Goal: Task Accomplishment & Management: Manage account settings

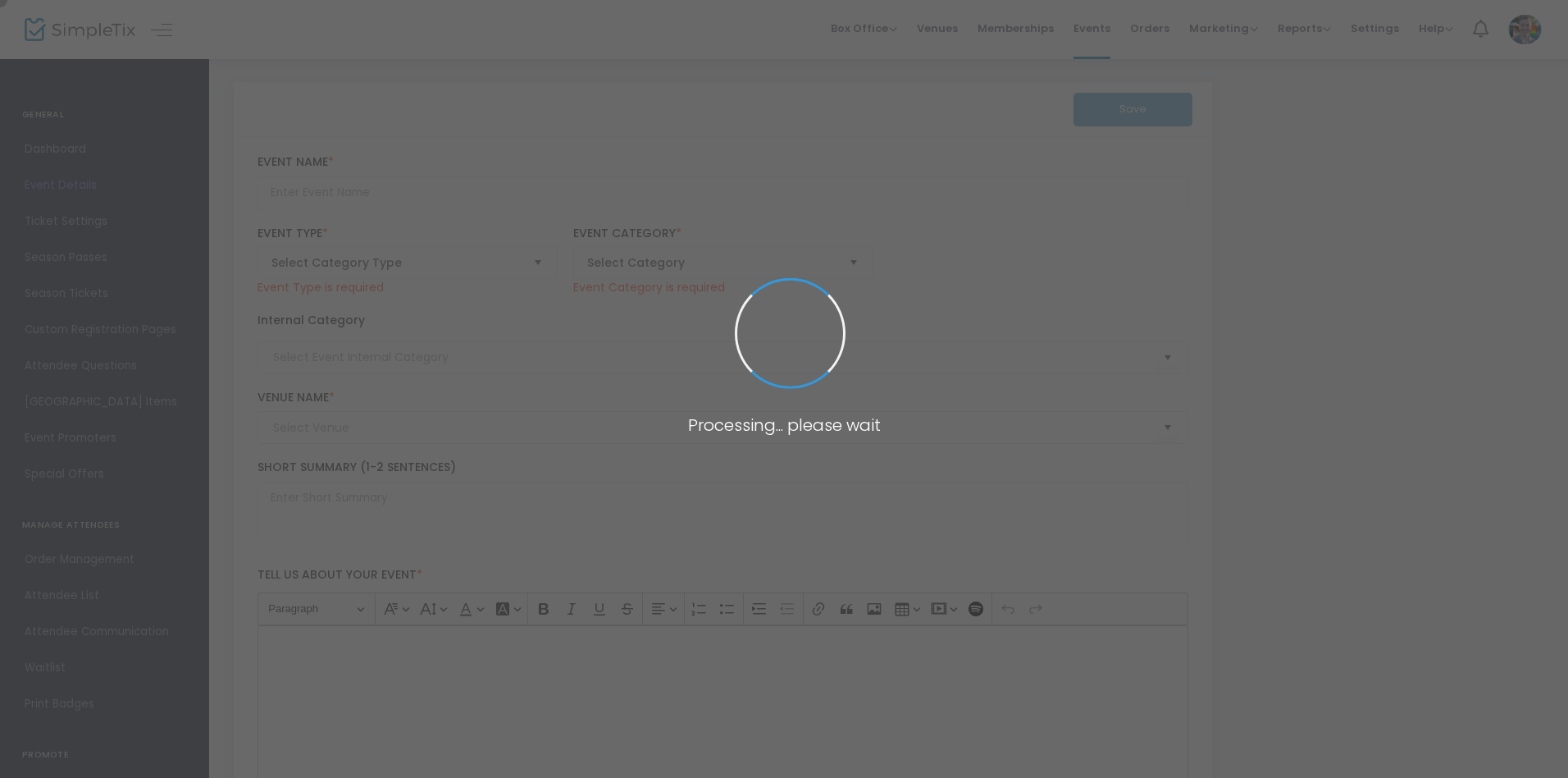
type input "Super [DATE] - Textile Art"
type textarea "Discover the vibrant world of textile art and yarn painting every Super [DATE] …"
type input "Register Now"
type input "[PERSON_NAME][GEOGRAPHIC_DATA]"
type input "Family"
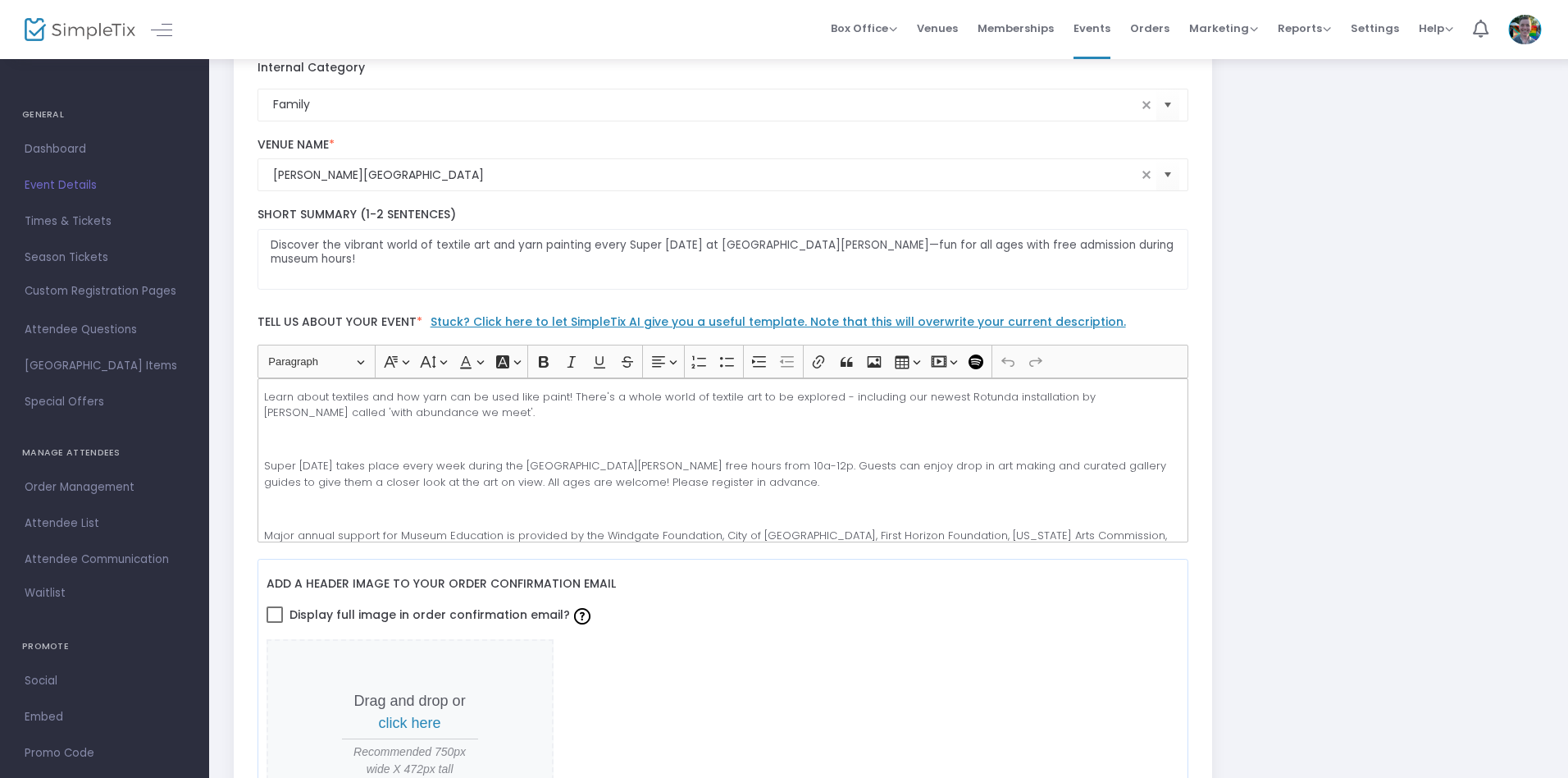
scroll to position [310, 0]
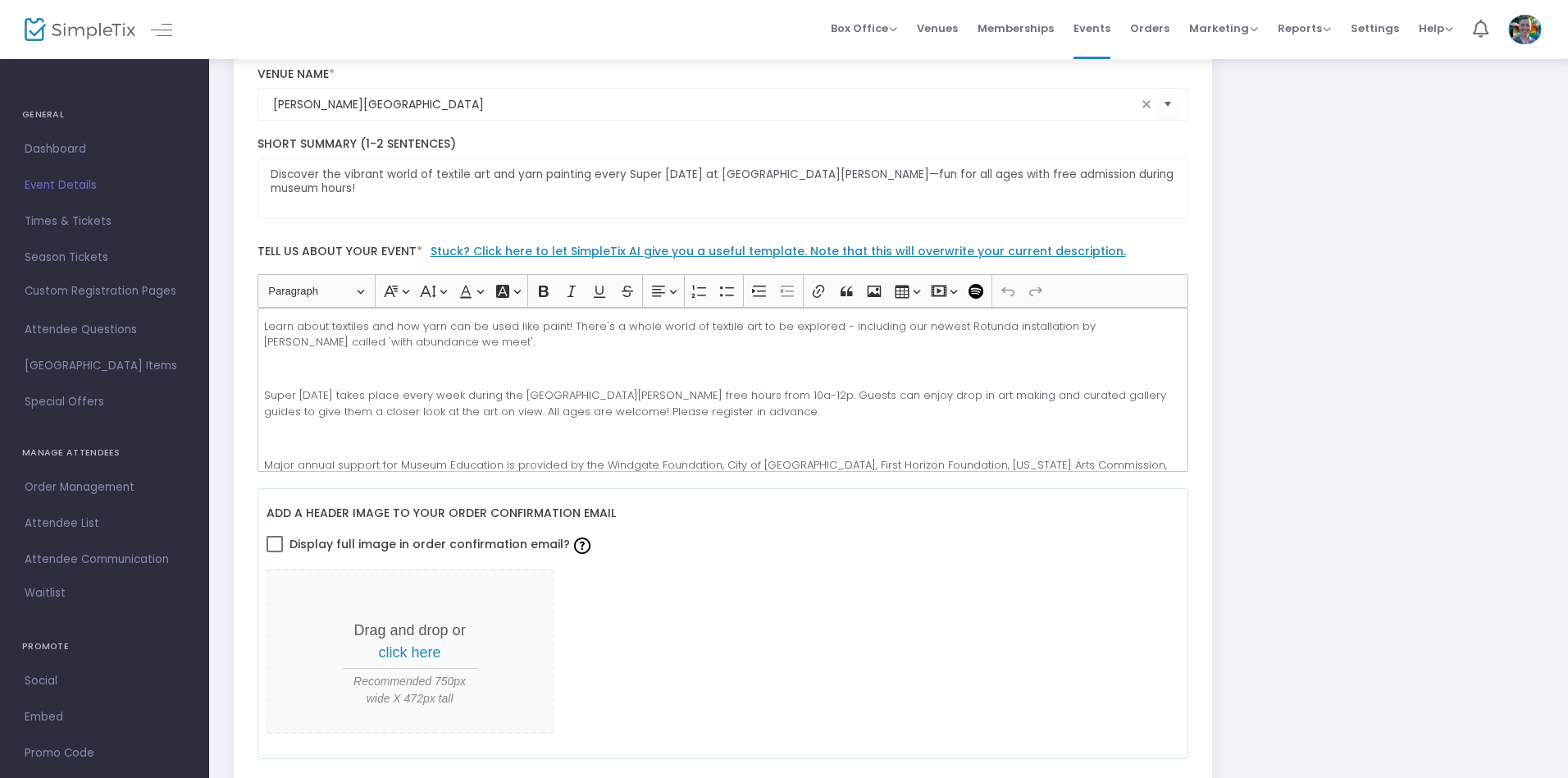
click at [722, 389] on p "Super [DATE] takes place every week during the [GEOGRAPHIC_DATA][PERSON_NAME] f…" at bounding box center [722, 403] width 917 height 32
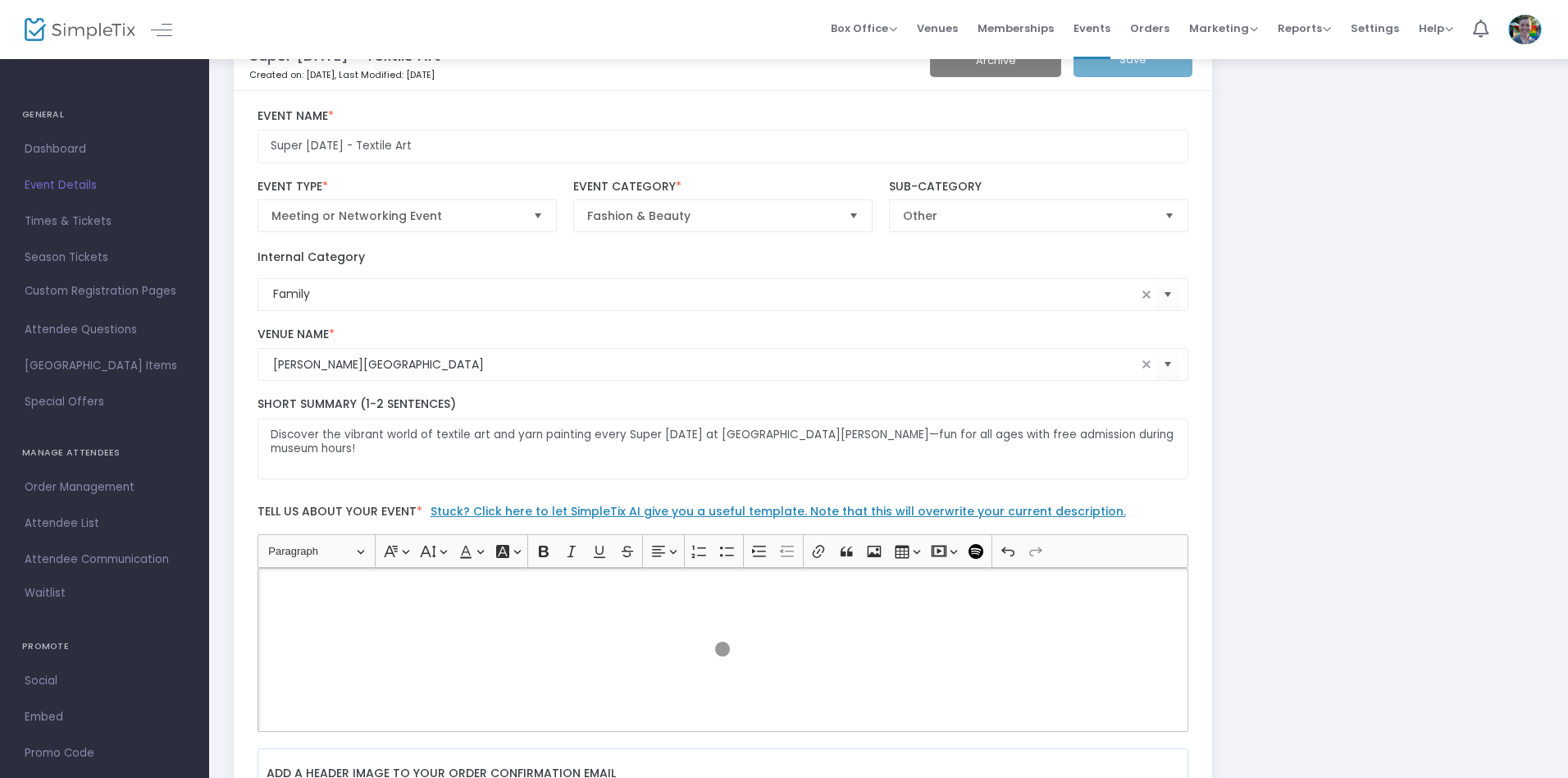
scroll to position [0, 0]
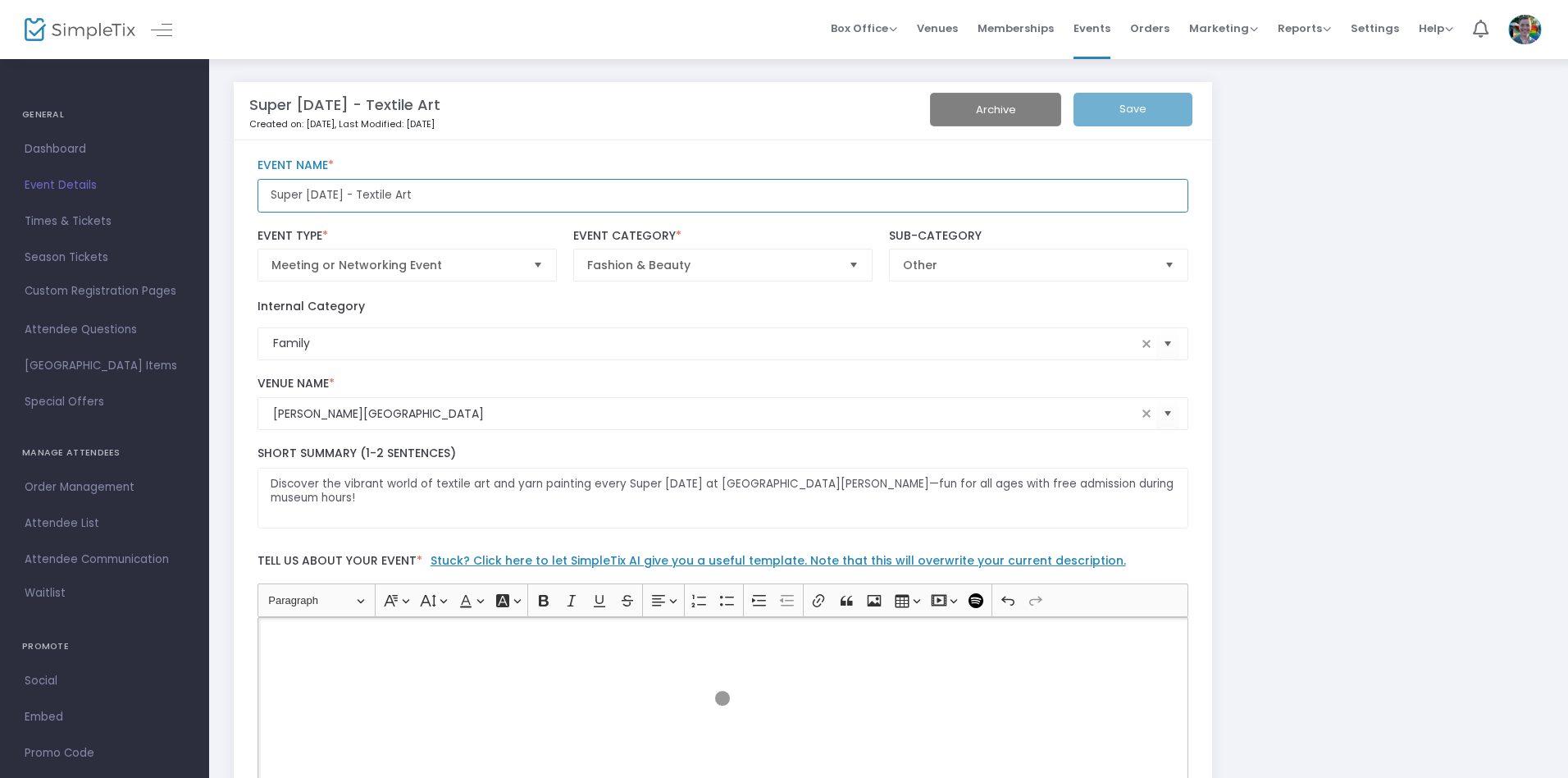
click at [722, 195] on input "Super [DATE] - Textile Art" at bounding box center [722, 195] width 931 height 34
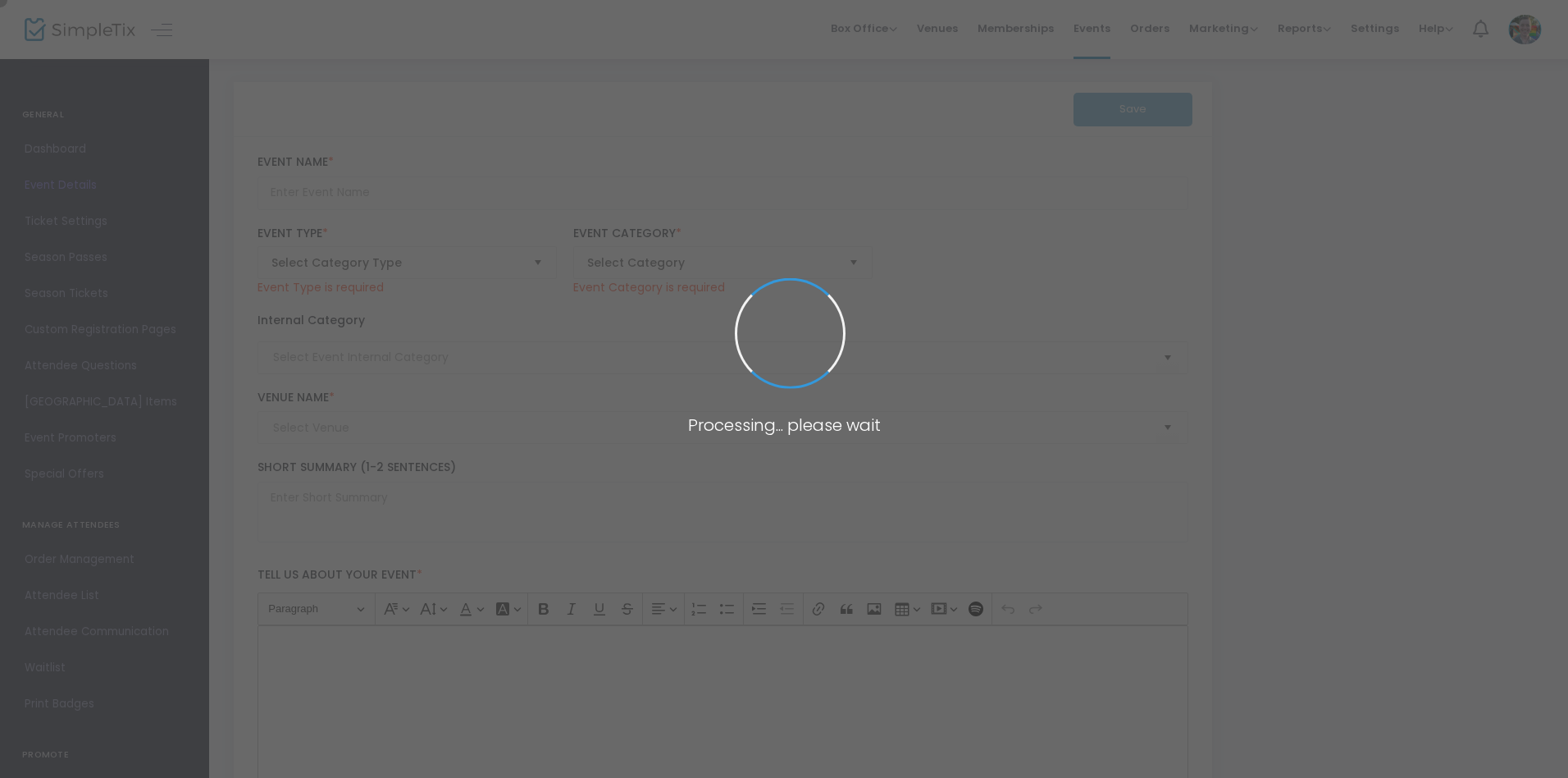
type input "Super Saturday - Quilts"
type textarea "Learn about the geometry of quilt patterns by making your own paper quilt squar…"
type input "Register"
type input "Memphis Brooks Museum of Art"
type input "Family"
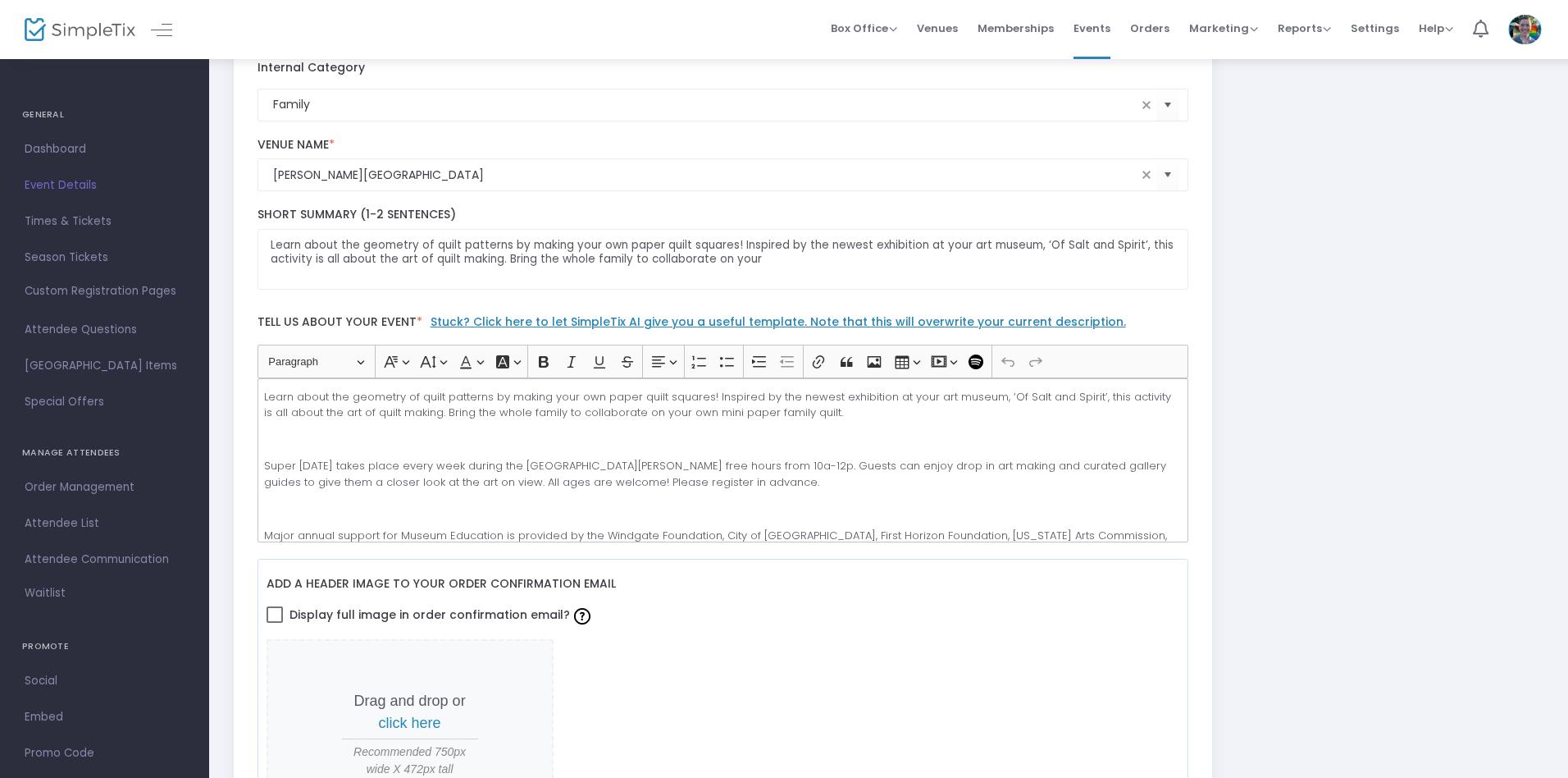
scroll to position [310, 0]
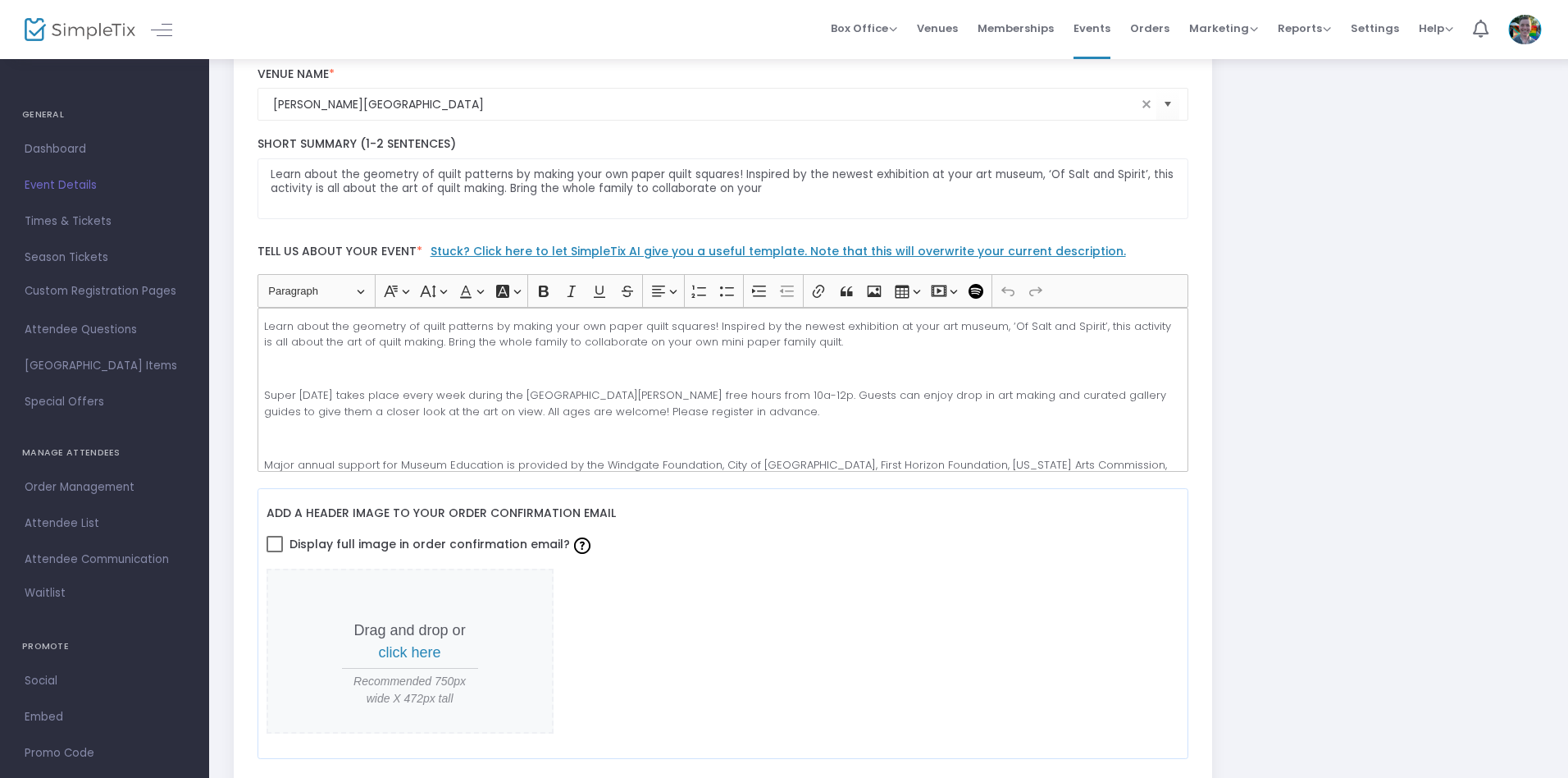
click at [722, 389] on p "Super Saturday takes place every week during the Memphis Brooks Museum of Art f…" at bounding box center [722, 403] width 917 height 32
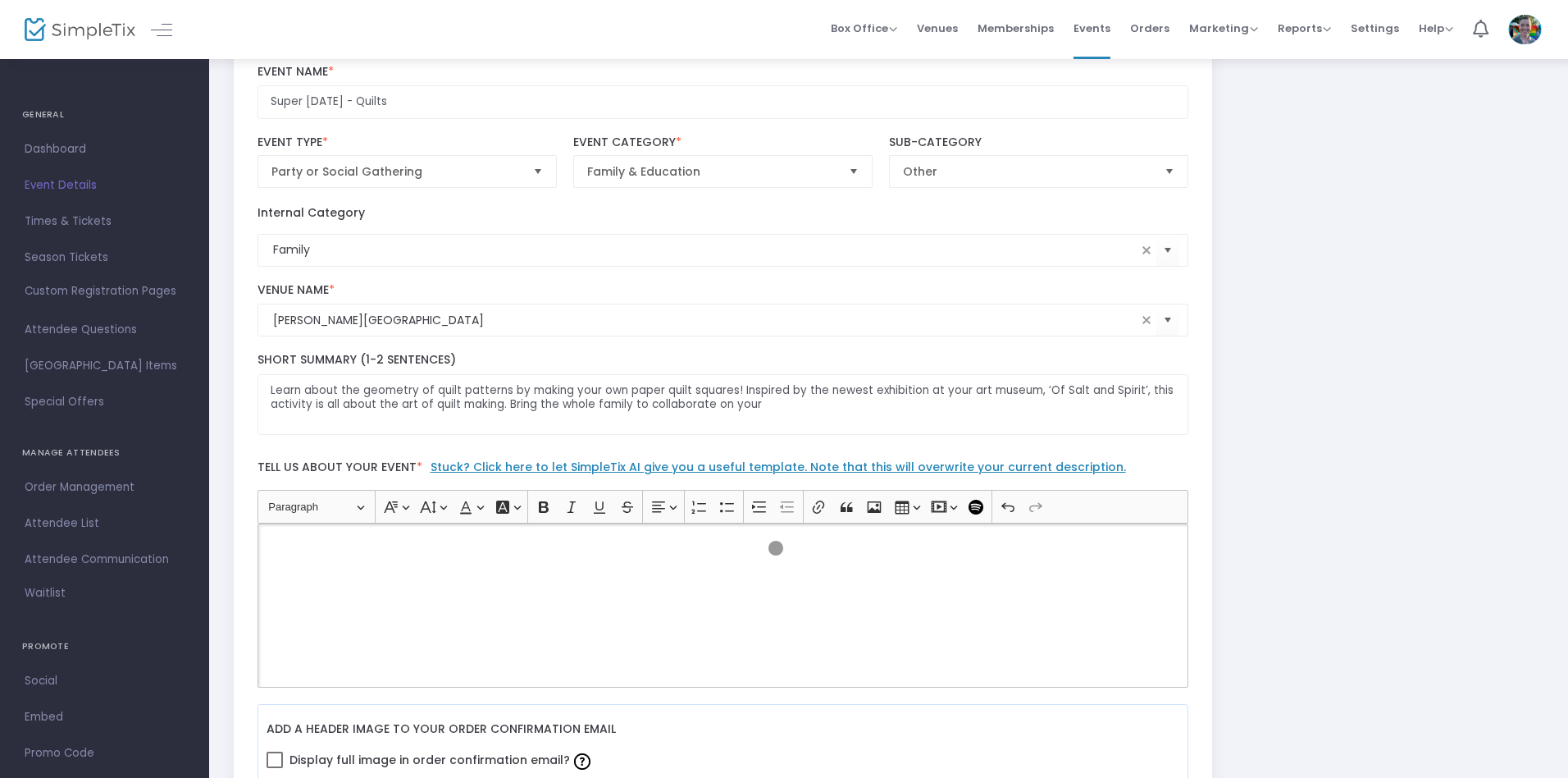
scroll to position [0, 0]
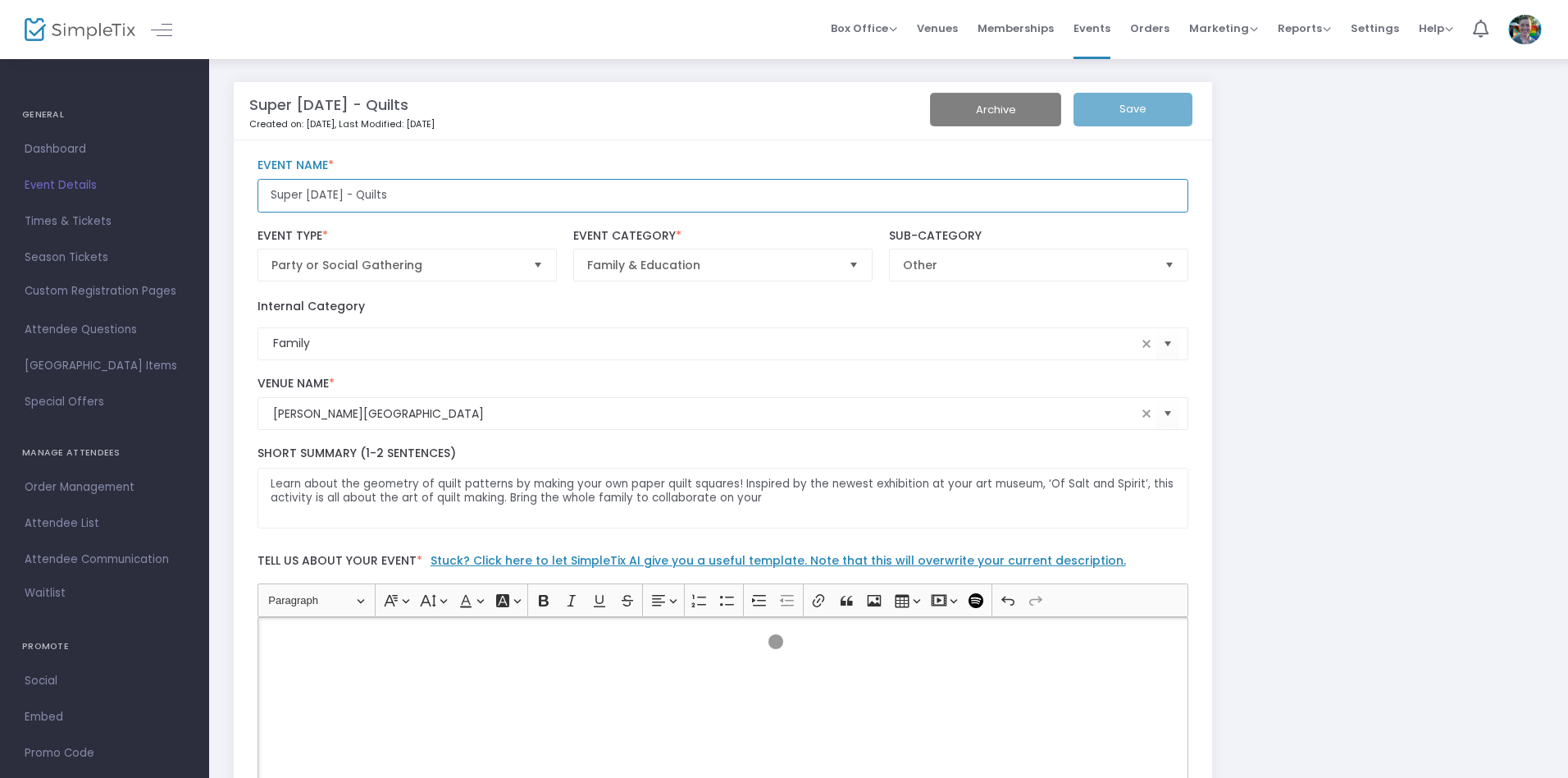
click at [722, 195] on input "Super Saturday - Quilts" at bounding box center [722, 195] width 931 height 34
